Goal: Information Seeking & Learning: Learn about a topic

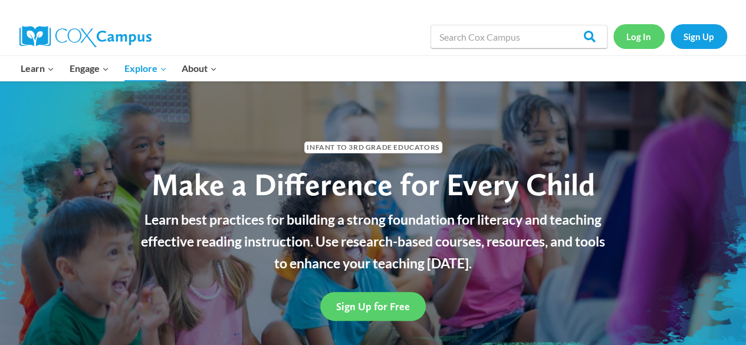
click at [647, 35] on link "Log In" at bounding box center [638, 36] width 51 height 24
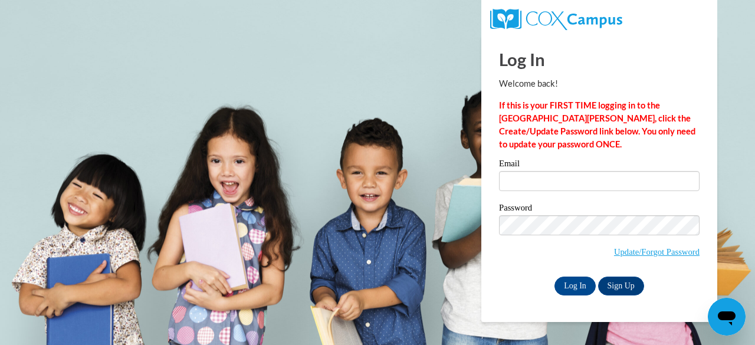
click at [531, 168] on label "Email" at bounding box center [599, 165] width 200 height 12
click at [531, 171] on input "Email" at bounding box center [599, 181] width 200 height 20
click at [526, 181] on input "Email" at bounding box center [599, 181] width 200 height 20
type input "[EMAIL_ADDRESS][PERSON_NAME][DOMAIN_NAME]"
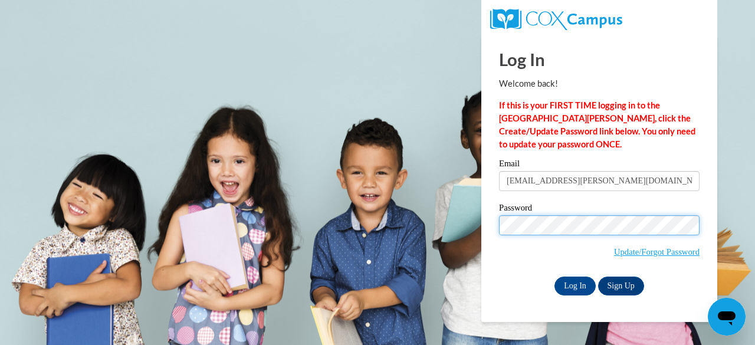
click at [554, 276] on input "Log In" at bounding box center [574, 285] width 41 height 19
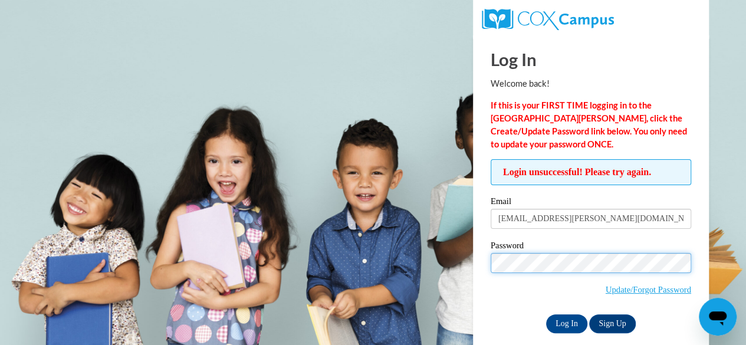
click at [546, 314] on input "Log In" at bounding box center [566, 323] width 41 height 19
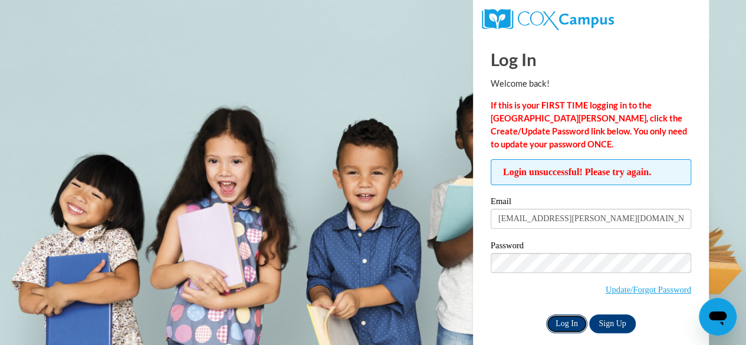
click at [565, 326] on input "Log In" at bounding box center [566, 323] width 41 height 19
click at [568, 322] on input "Log In" at bounding box center [566, 323] width 41 height 19
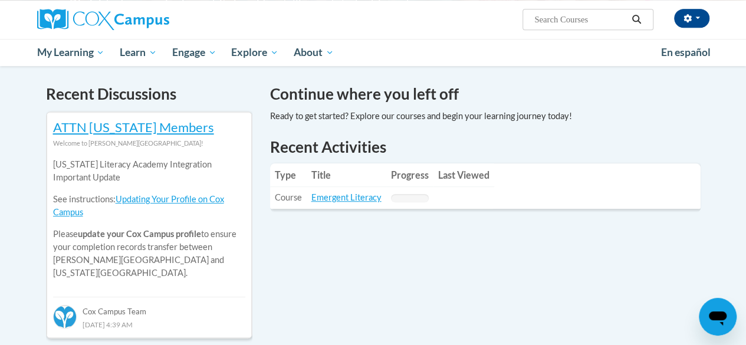
scroll to position [352, 0]
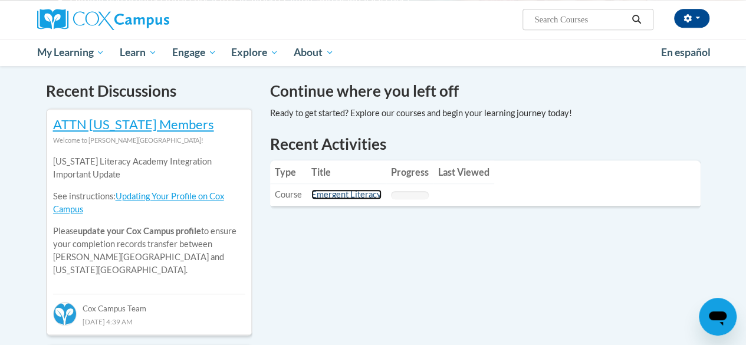
click at [337, 198] on link "Emergent Literacy" at bounding box center [346, 194] width 70 height 10
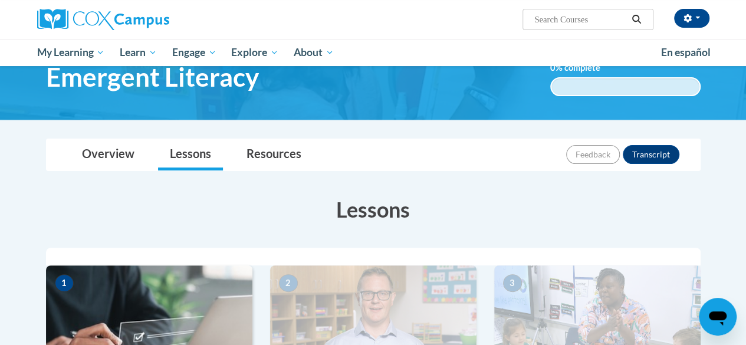
scroll to position [60, 0]
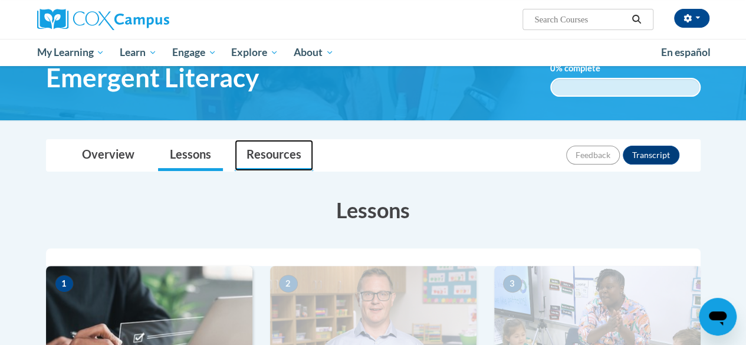
click at [275, 149] on link "Resources" at bounding box center [274, 155] width 78 height 31
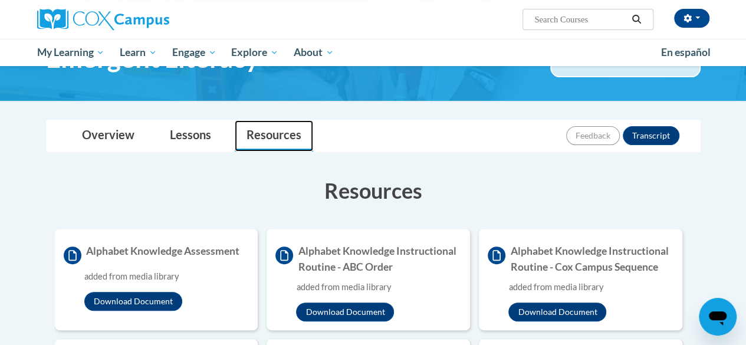
scroll to position [0, 0]
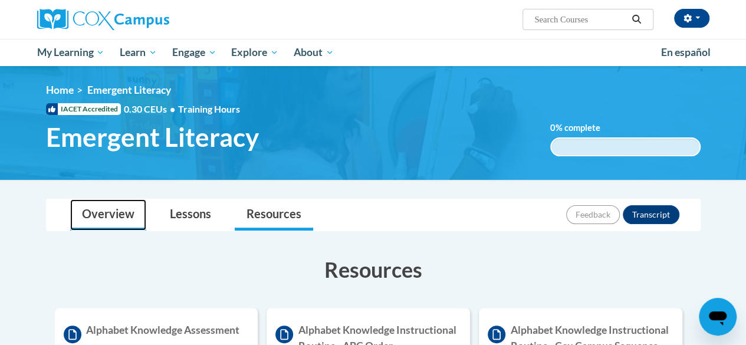
click at [117, 213] on link "Overview" at bounding box center [108, 214] width 76 height 31
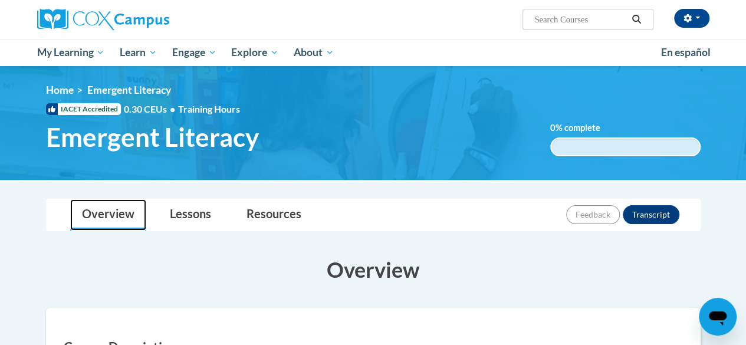
click at [117, 213] on link "Overview" at bounding box center [108, 214] width 76 height 31
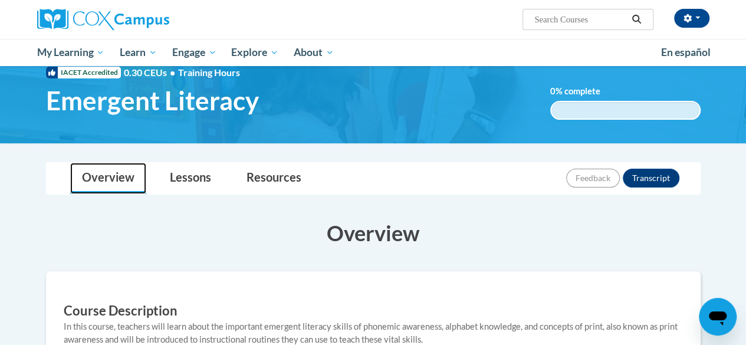
scroll to position [28, 0]
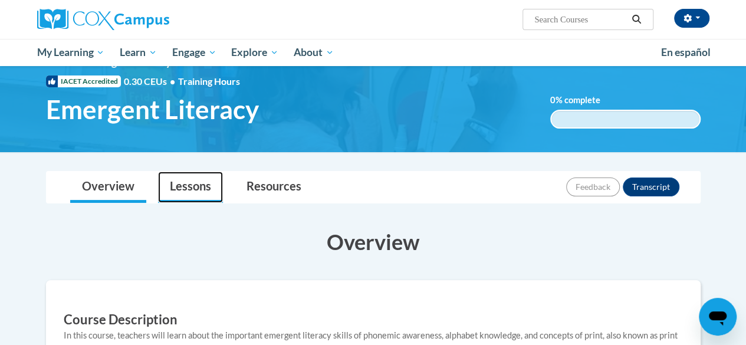
click at [197, 193] on link "Lessons" at bounding box center [190, 187] width 65 height 31
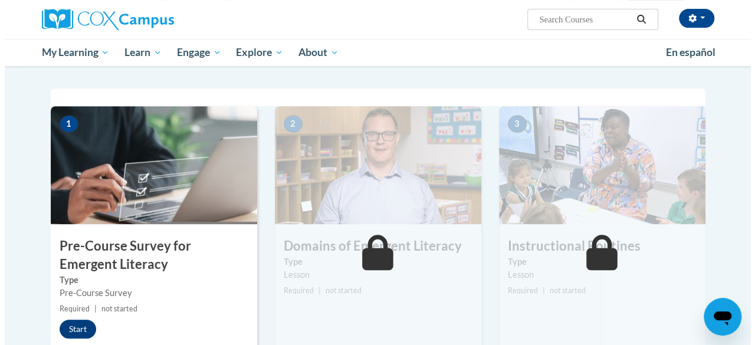
scroll to position [226, 0]
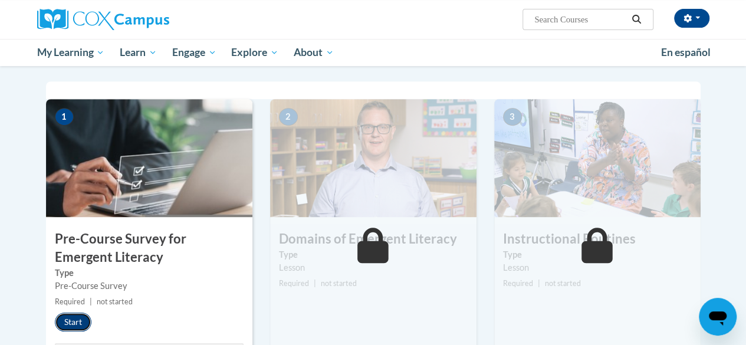
click at [73, 322] on button "Start" at bounding box center [73, 321] width 37 height 19
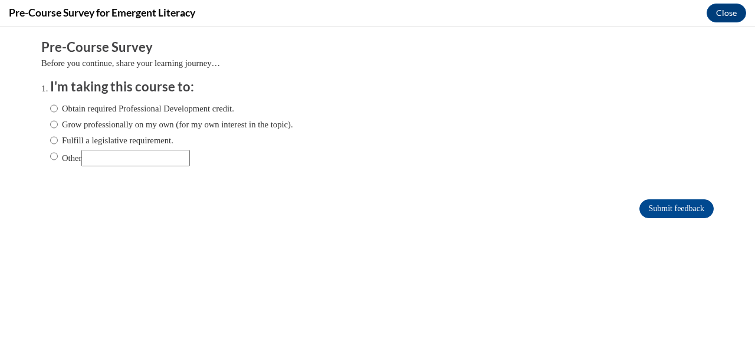
scroll to position [0, 0]
click at [41, 107] on ol "I'm taking this course to: Obtain required Professional Development credit. Gro…" at bounding box center [386, 131] width 690 height 107
click at [50, 107] on input "Obtain required Professional Development credit." at bounding box center [54, 108] width 8 height 13
radio input "true"
click at [644, 205] on input "Submit feedback" at bounding box center [676, 208] width 74 height 19
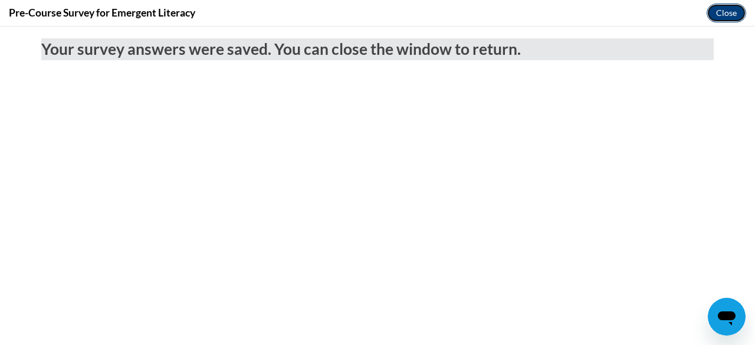
click at [732, 11] on button "Close" at bounding box center [725, 13] width 39 height 19
